Goal: Information Seeking & Learning: Compare options

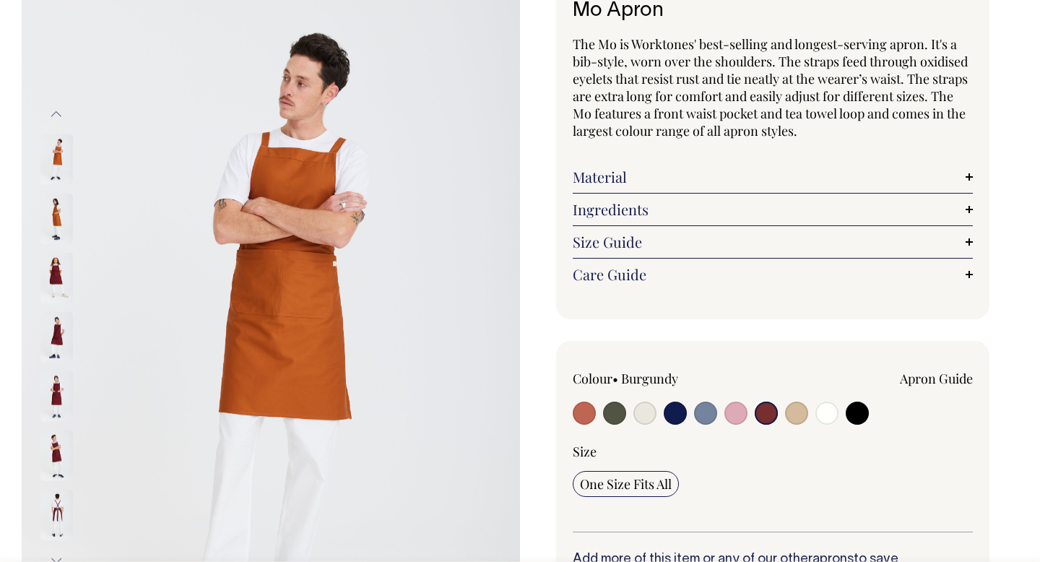
scroll to position [113, 0]
click at [46, 272] on img at bounding box center [56, 277] width 33 height 51
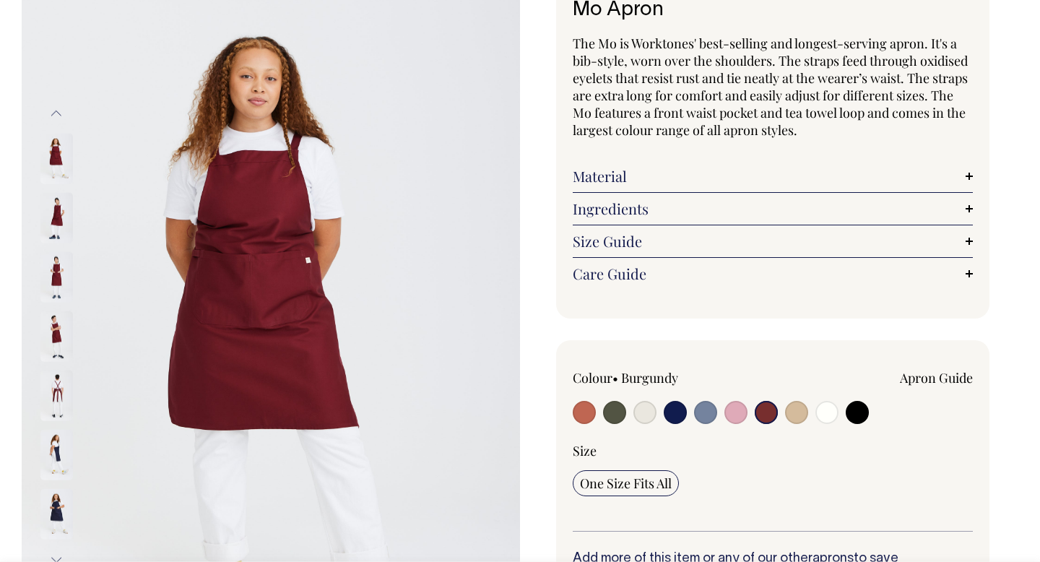
click at [49, 298] on img at bounding box center [56, 277] width 33 height 51
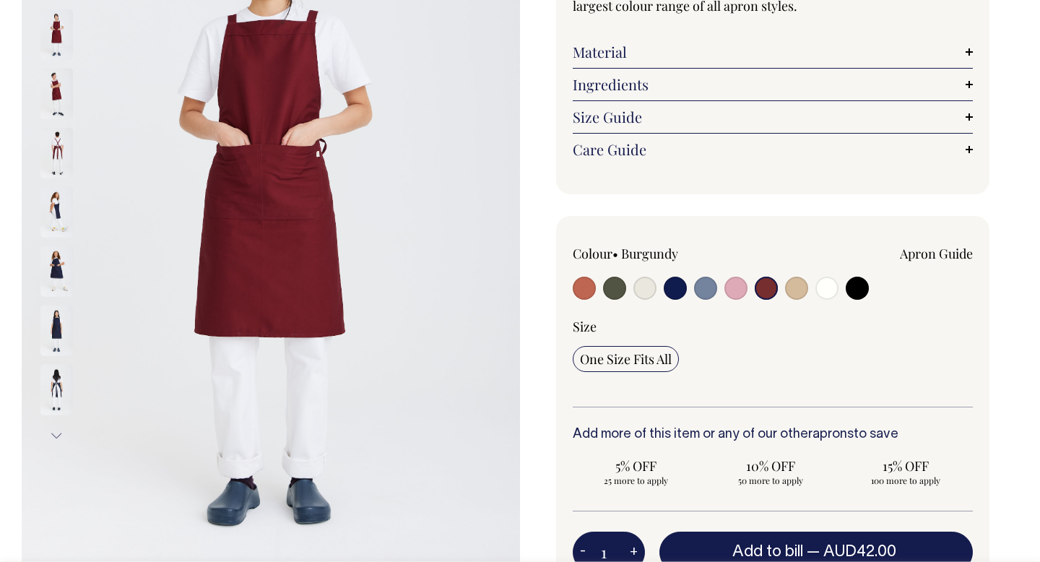
scroll to position [237, 0]
click at [584, 295] on input "radio" at bounding box center [584, 288] width 23 height 23
radio input "true"
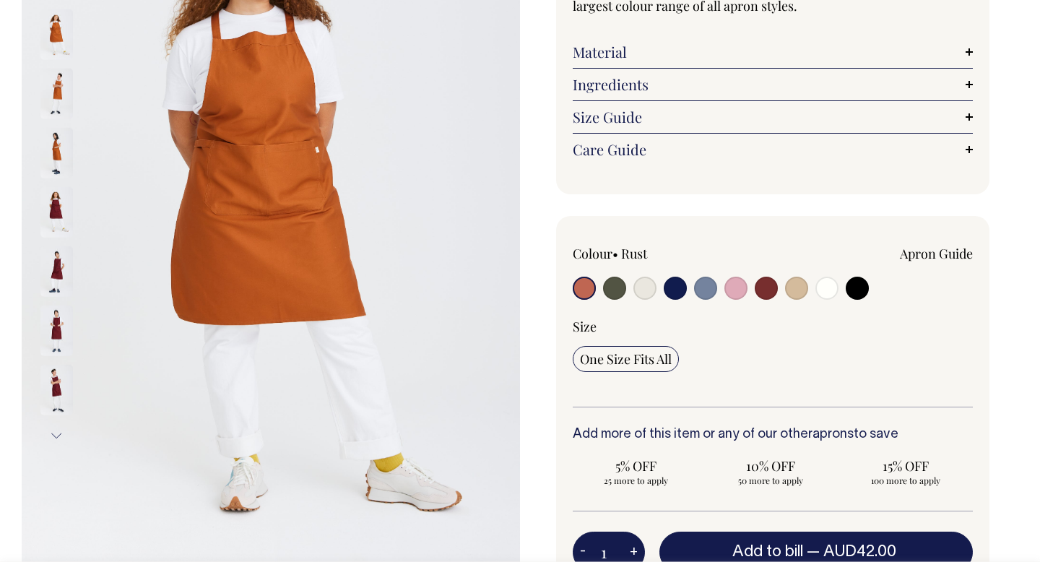
click at [764, 295] on input "radio" at bounding box center [766, 288] width 23 height 23
radio input "true"
select select "Burgundy"
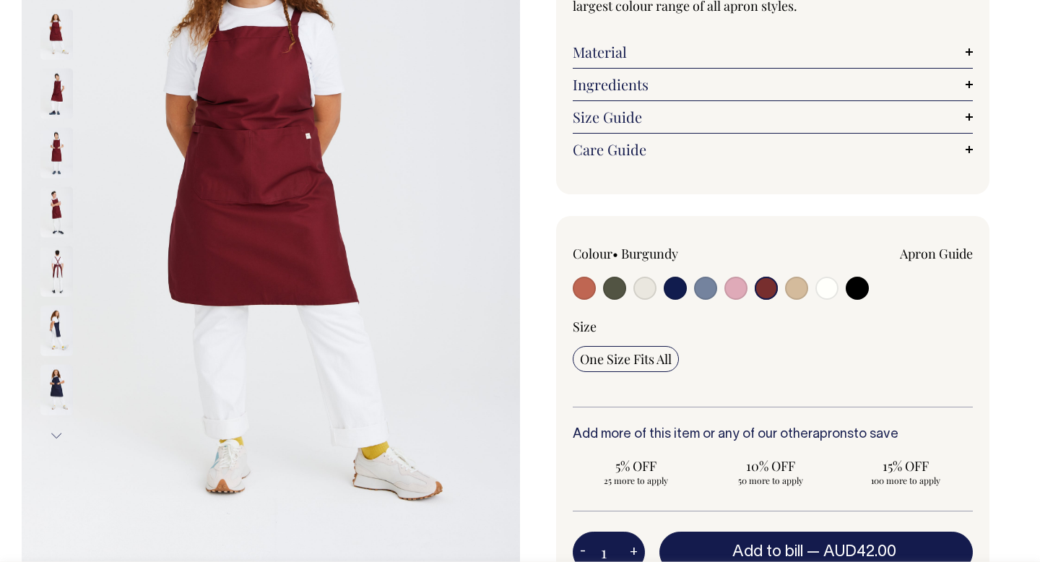
click at [667, 290] on input "radio" at bounding box center [675, 288] width 23 height 23
radio input "true"
select select "Dark Navy"
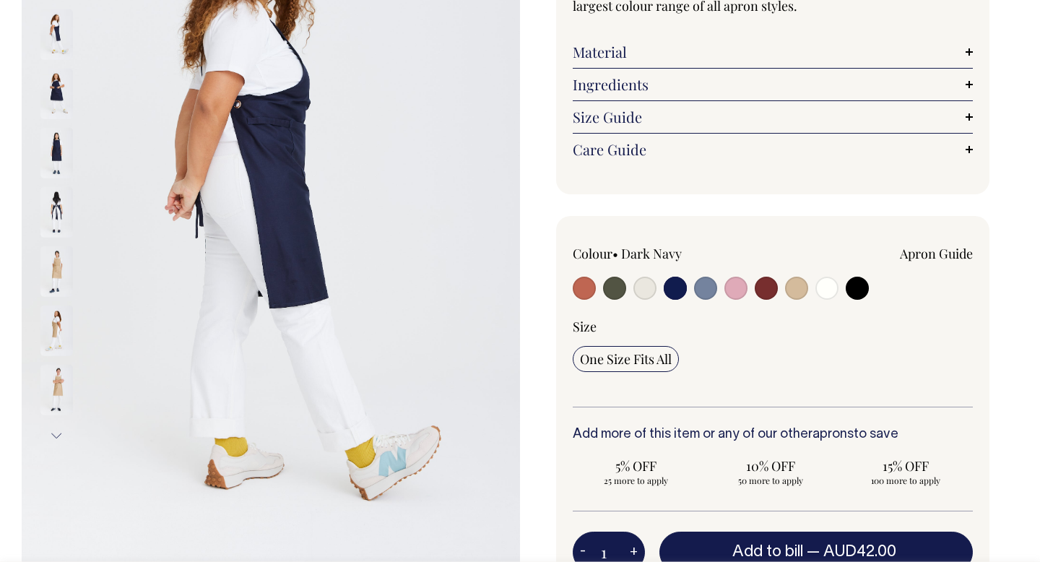
click at [707, 300] on label at bounding box center [705, 290] width 23 height 27
click at [707, 300] on input "radio" at bounding box center [705, 288] width 23 height 23
radio input "true"
select select "Blue/Grey"
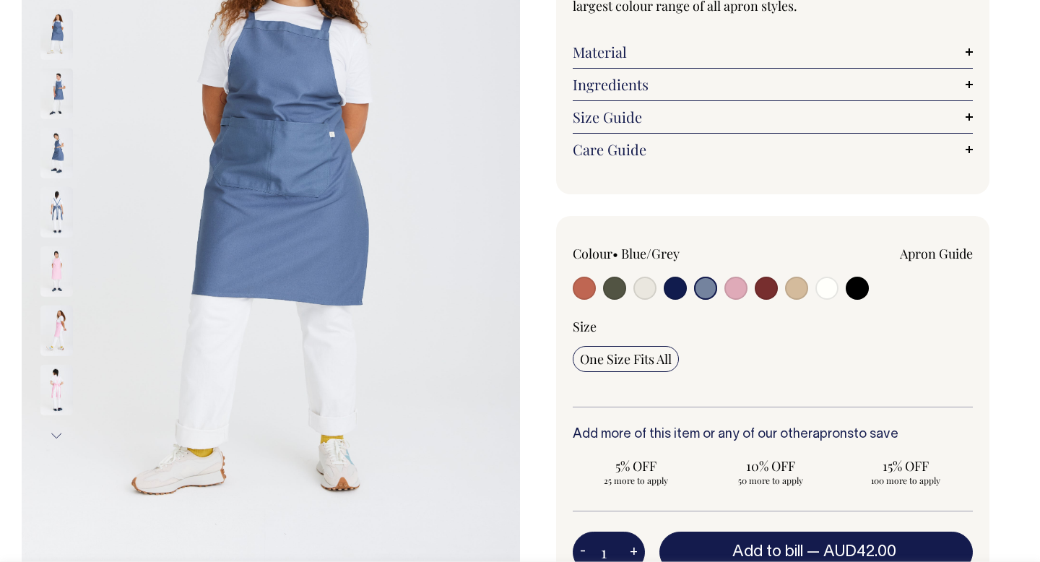
click at [761, 294] on input "radio" at bounding box center [766, 288] width 23 height 23
radio input "true"
select select "Burgundy"
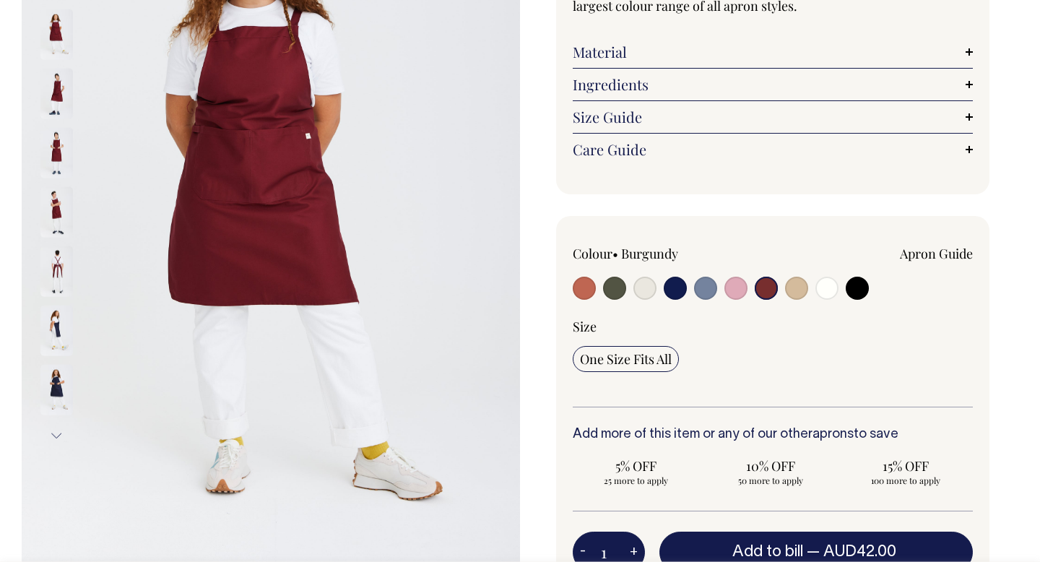
click at [855, 288] on input "radio" at bounding box center [857, 288] width 23 height 23
radio input "true"
select select "Black"
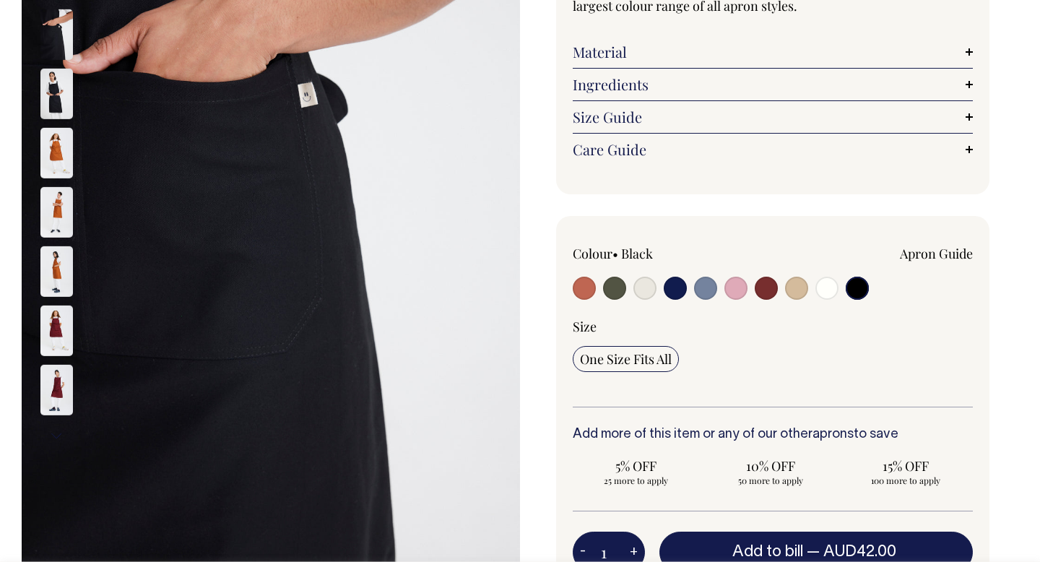
click at [829, 291] on input "radio" at bounding box center [827, 288] width 23 height 23
radio input "true"
select select "Off-White"
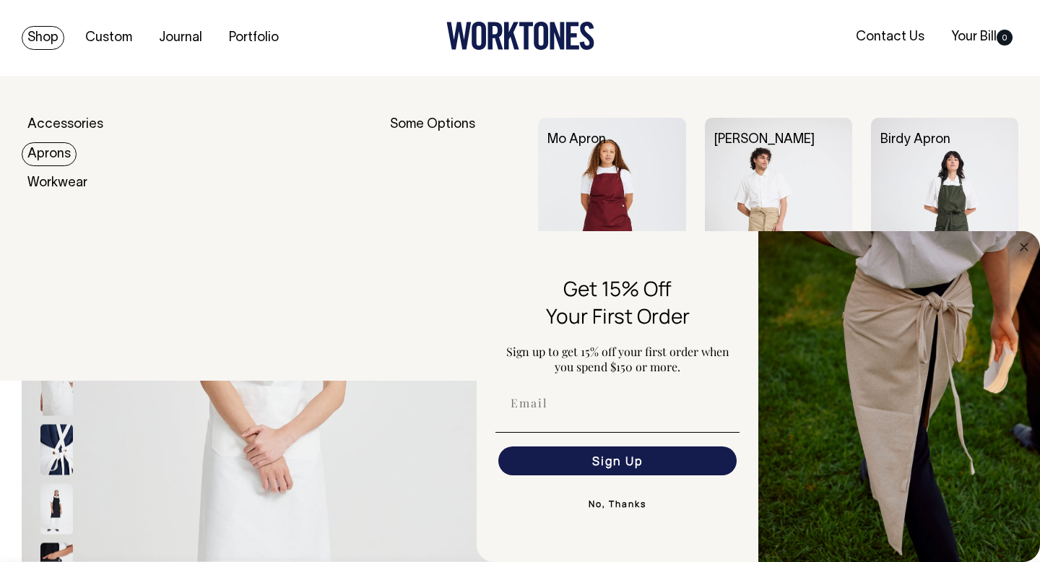
click at [54, 161] on link "Aprons" at bounding box center [49, 154] width 55 height 24
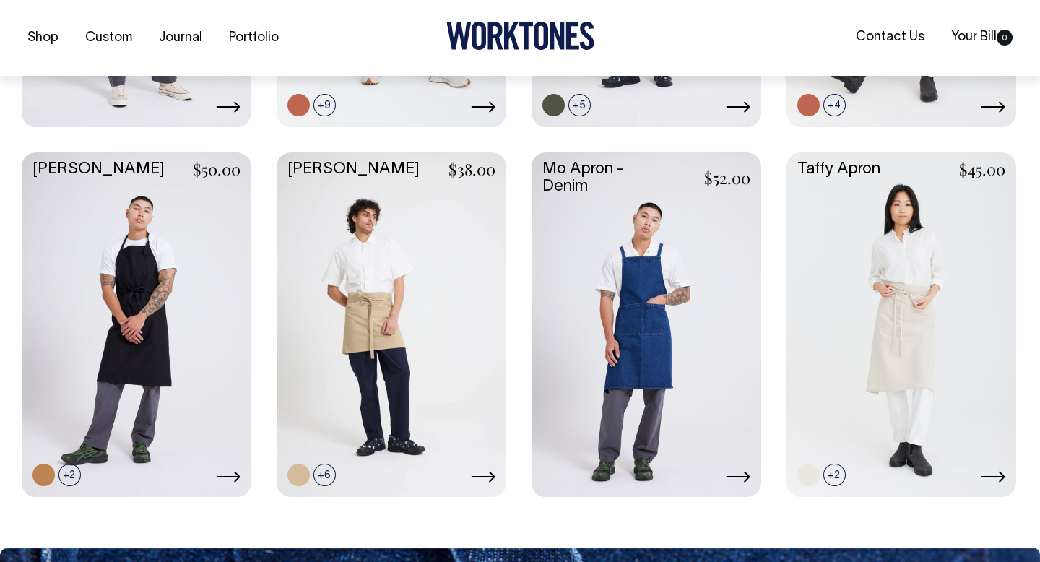
scroll to position [663, 0]
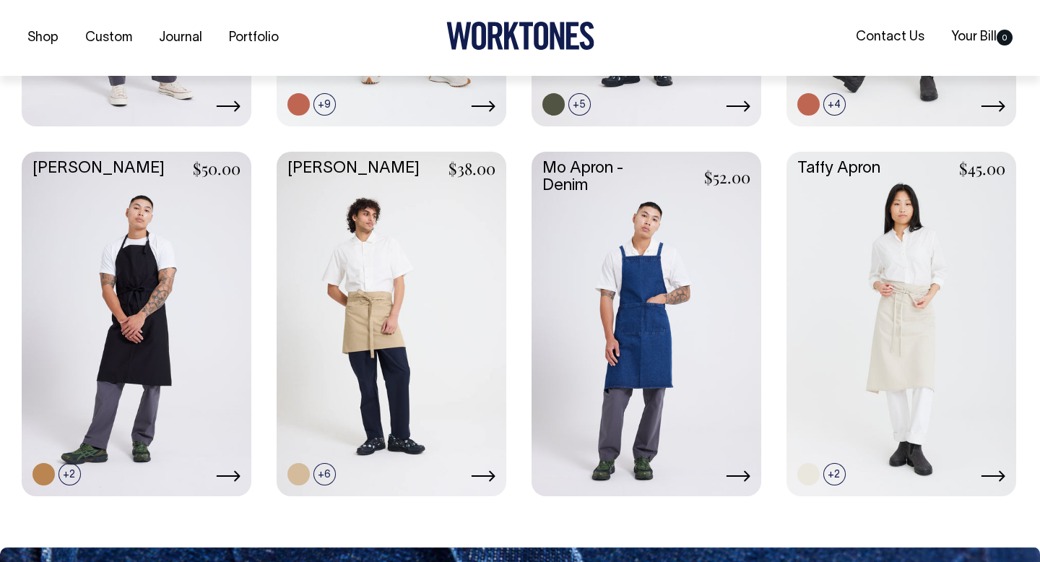
click at [653, 353] on link at bounding box center [647, 323] width 230 height 342
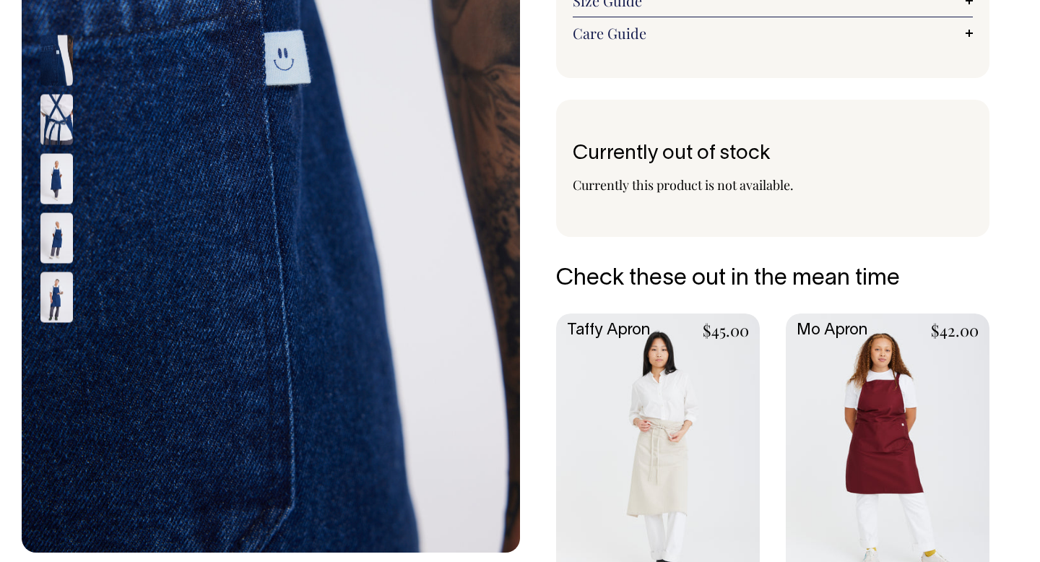
scroll to position [272, 0]
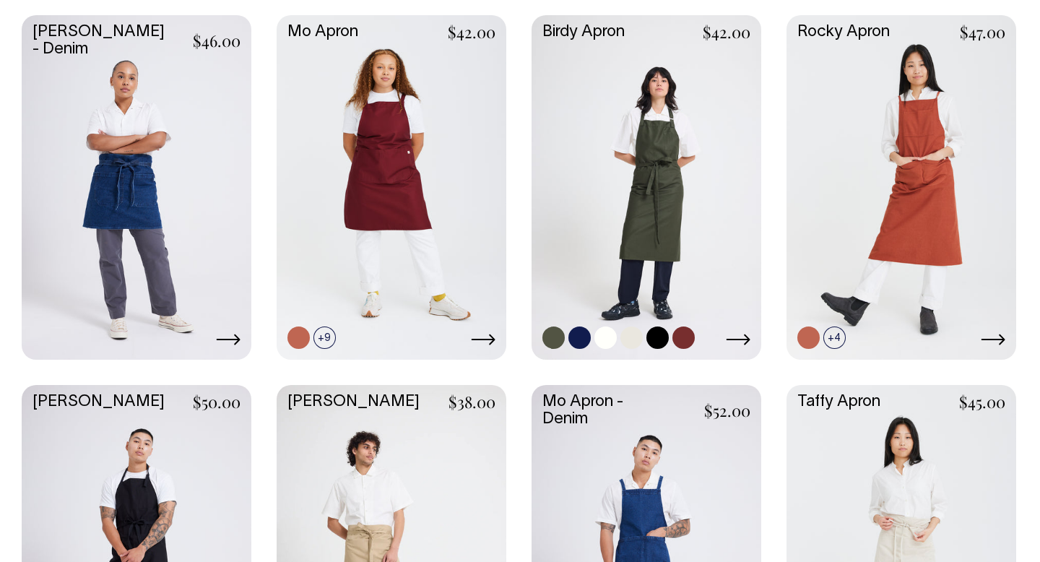
scroll to position [429, 0]
click at [668, 194] on link at bounding box center [647, 186] width 230 height 342
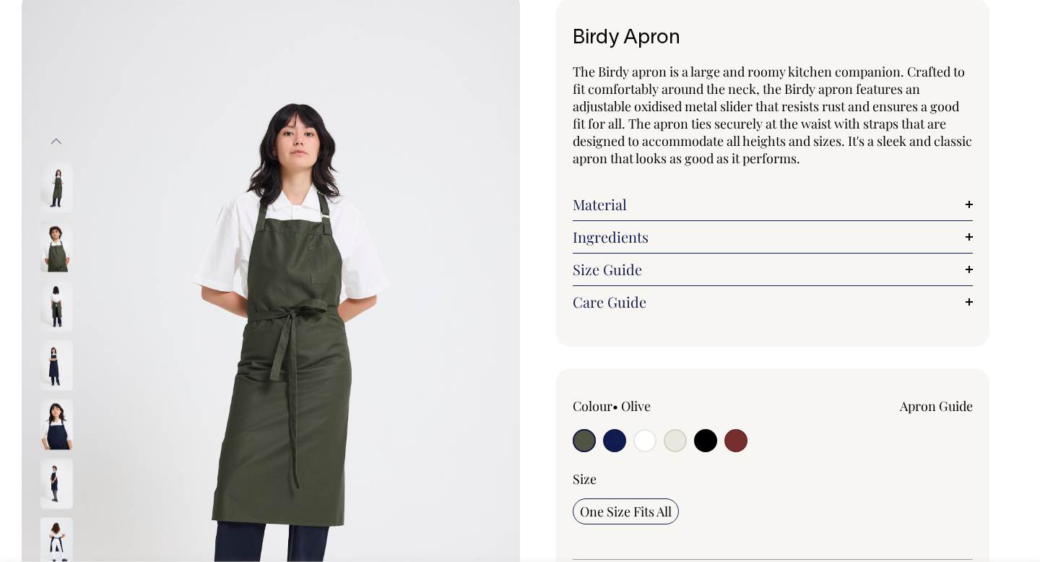
scroll to position [85, 0]
click at [732, 429] on input "radio" at bounding box center [736, 439] width 23 height 23
radio input "true"
select select "Burgundy"
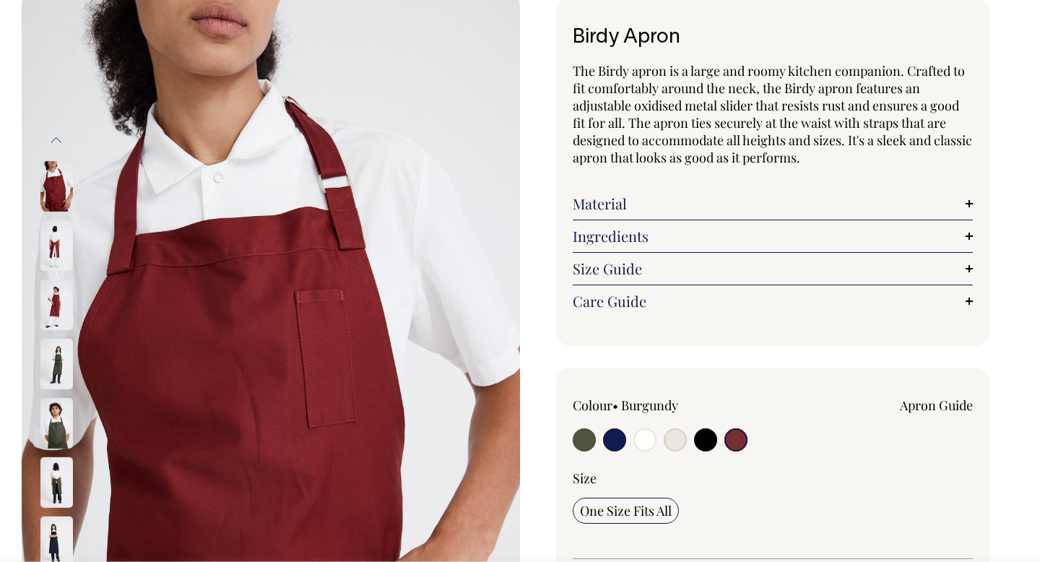
click at [42, 253] on img at bounding box center [56, 245] width 33 height 51
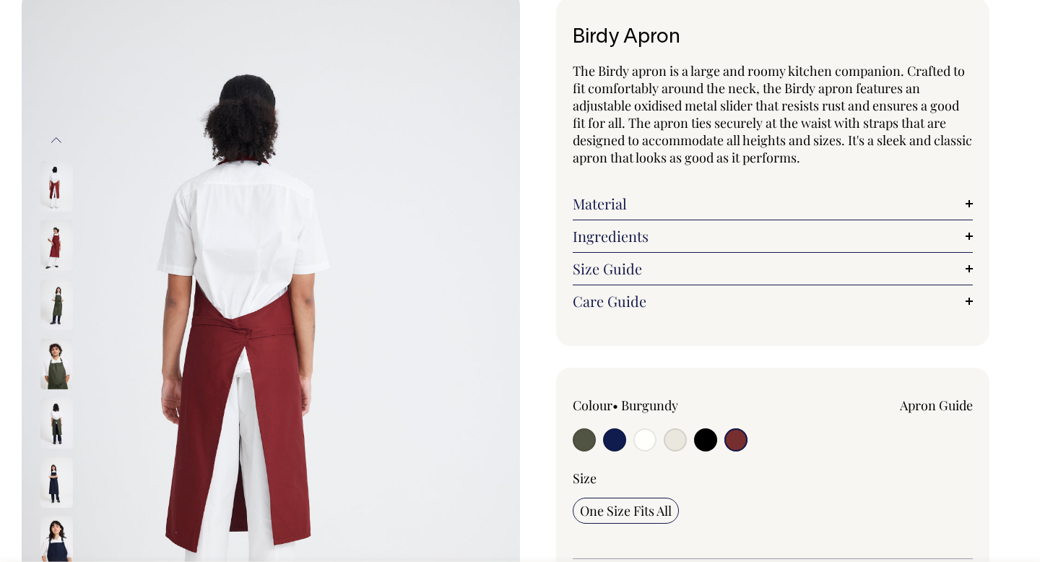
click at [51, 308] on img at bounding box center [56, 305] width 33 height 51
